Goal: Task Accomplishment & Management: Use online tool/utility

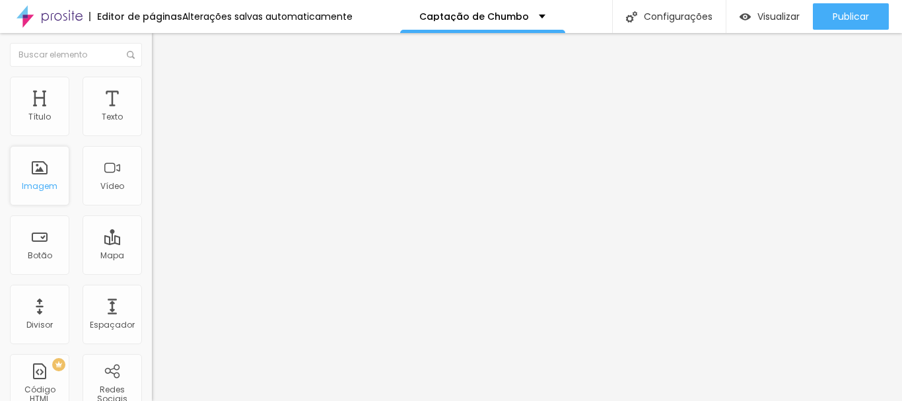
click at [40, 176] on div "Imagem" at bounding box center [39, 175] width 59 height 59
click at [160, 114] on font "Trocar imagem" at bounding box center [192, 107] width 64 height 11
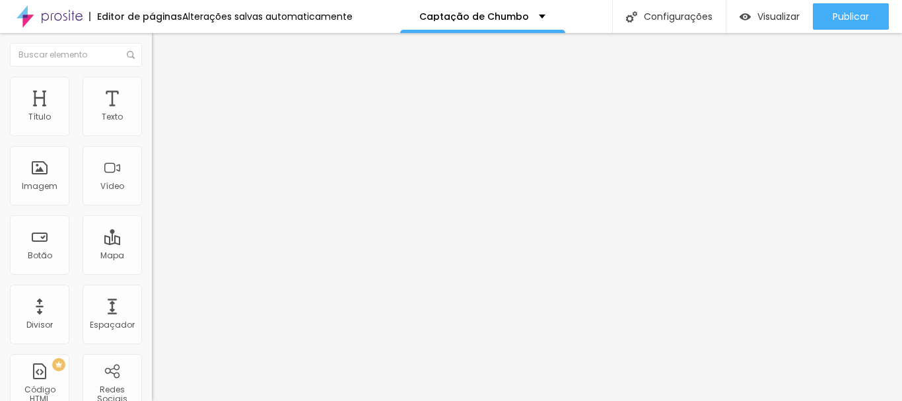
click at [164, 90] on font "Estilo" at bounding box center [174, 85] width 20 height 11
click at [152, 90] on img at bounding box center [158, 96] width 12 height 12
click at [152, 87] on li "Estilo" at bounding box center [228, 83] width 152 height 13
click at [152, 77] on li "Conteúdo" at bounding box center [228, 69] width 152 height 13
click at [162, 51] on img "button" at bounding box center [167, 48] width 11 height 11
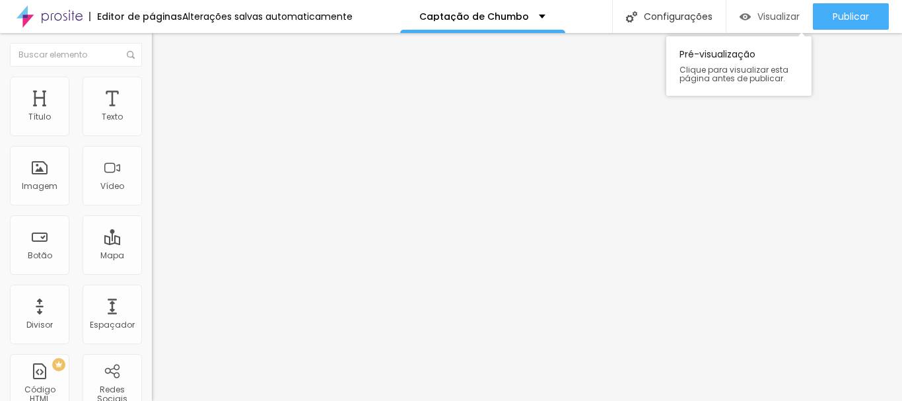
click at [775, 11] on font "Visualizar" at bounding box center [779, 16] width 42 height 13
